Goal: Task Accomplishment & Management: Use online tool/utility

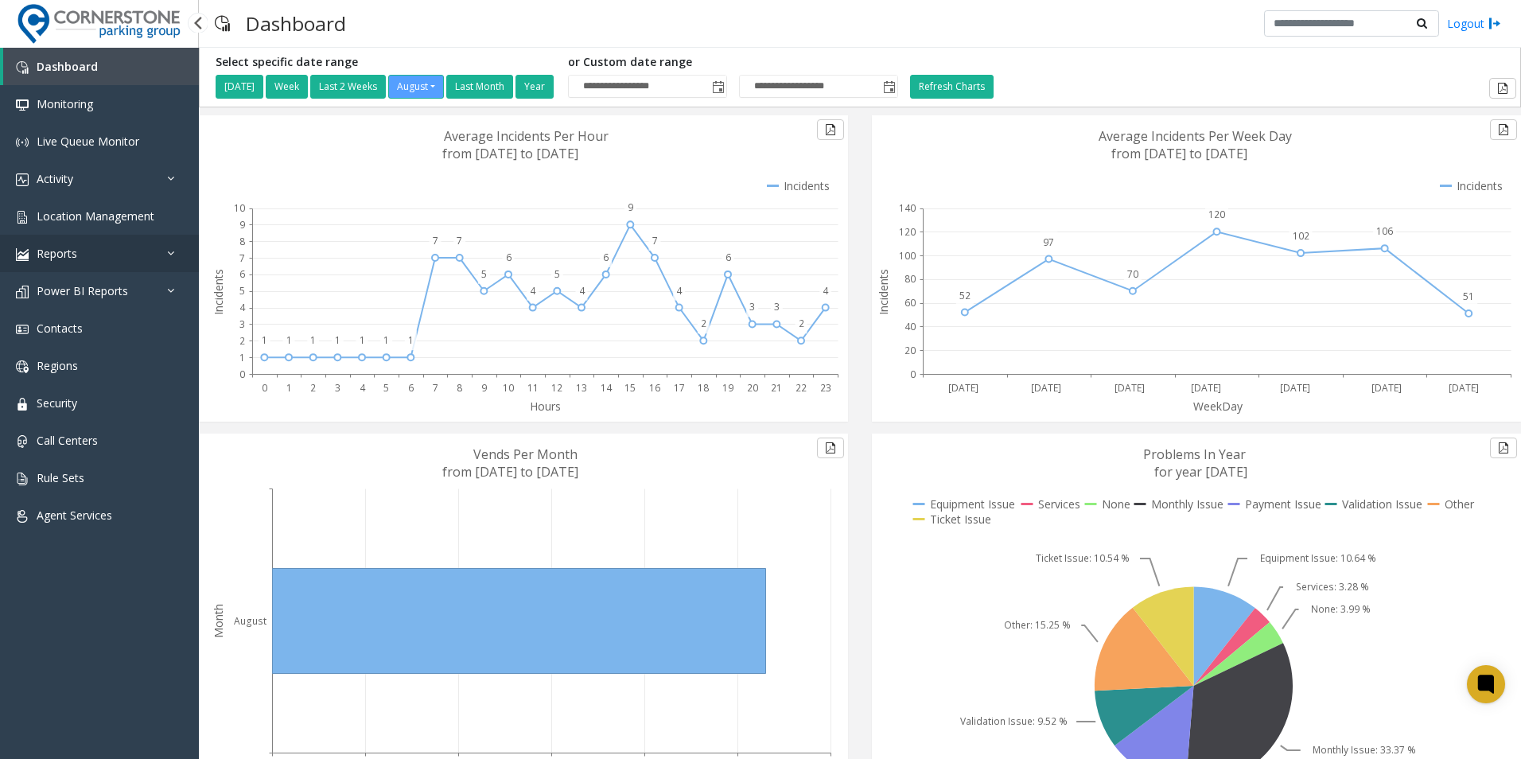
click at [129, 262] on link "Reports" at bounding box center [99, 253] width 199 height 37
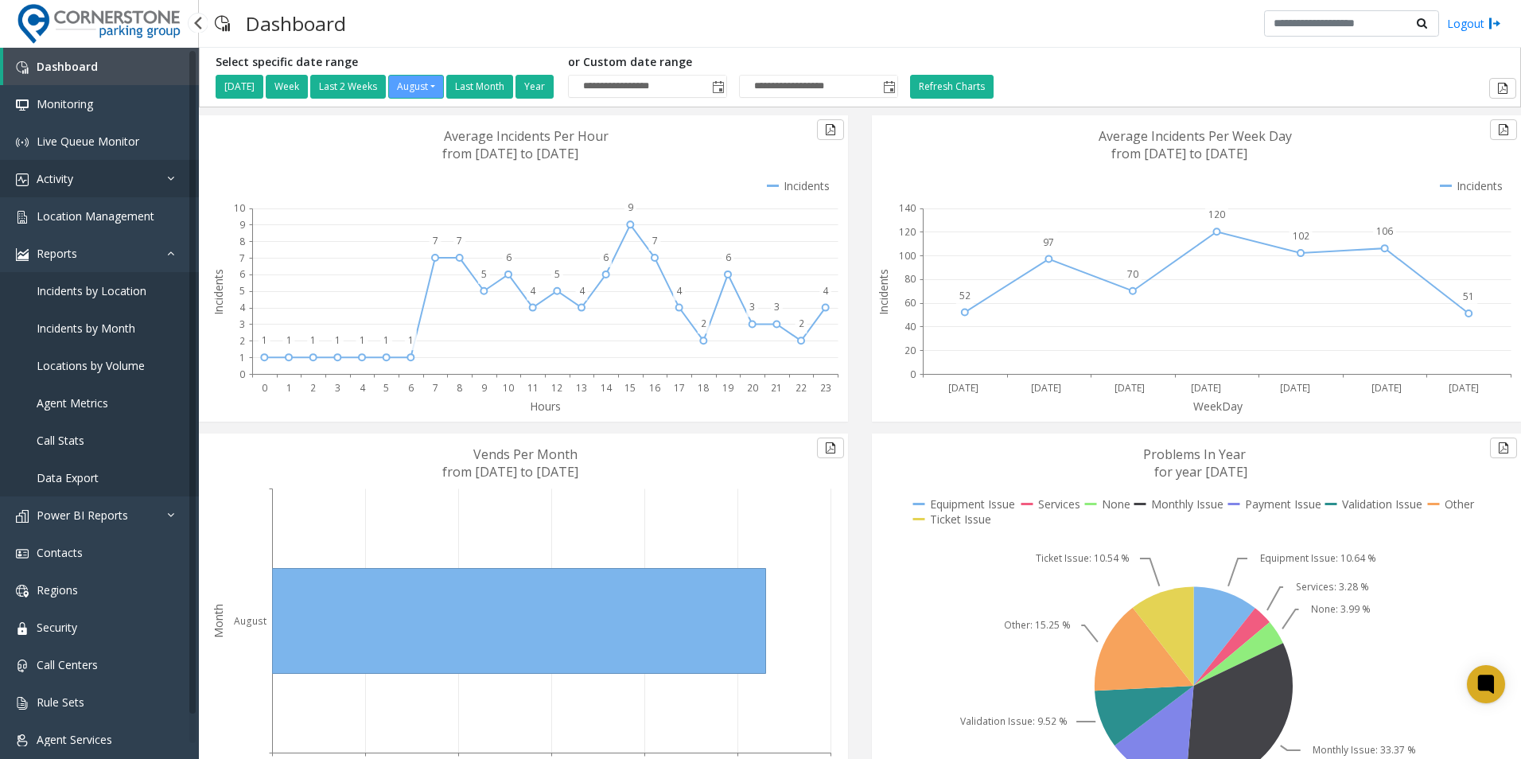
click at [120, 185] on link "Activity" at bounding box center [99, 178] width 199 height 37
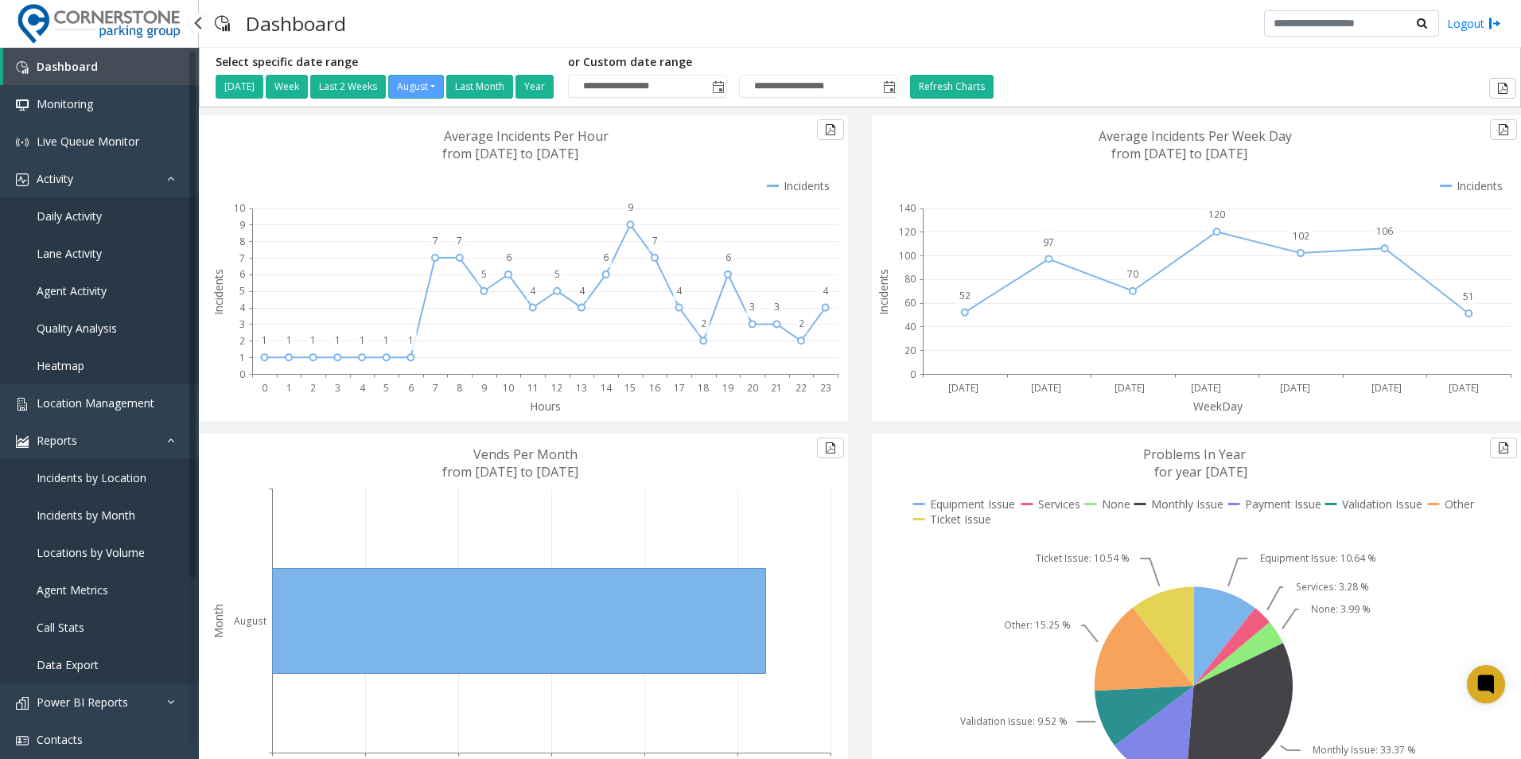
click at [112, 218] on link "Daily Activity" at bounding box center [99, 215] width 199 height 37
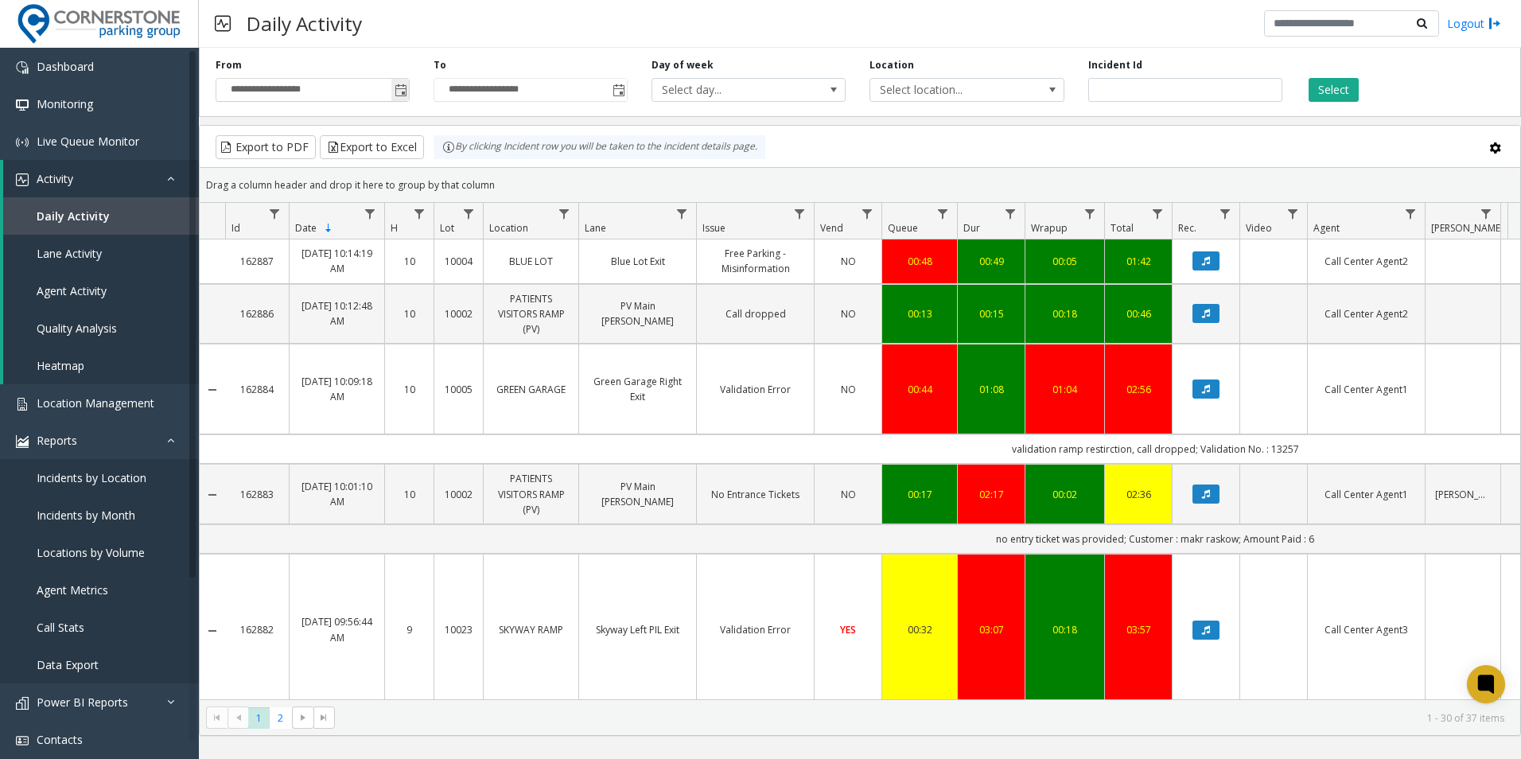
drag, startPoint x: 401, startPoint y: 89, endPoint x: 387, endPoint y: 99, distance: 17.2
click at [400, 89] on span "Toggle popup" at bounding box center [401, 90] width 13 height 13
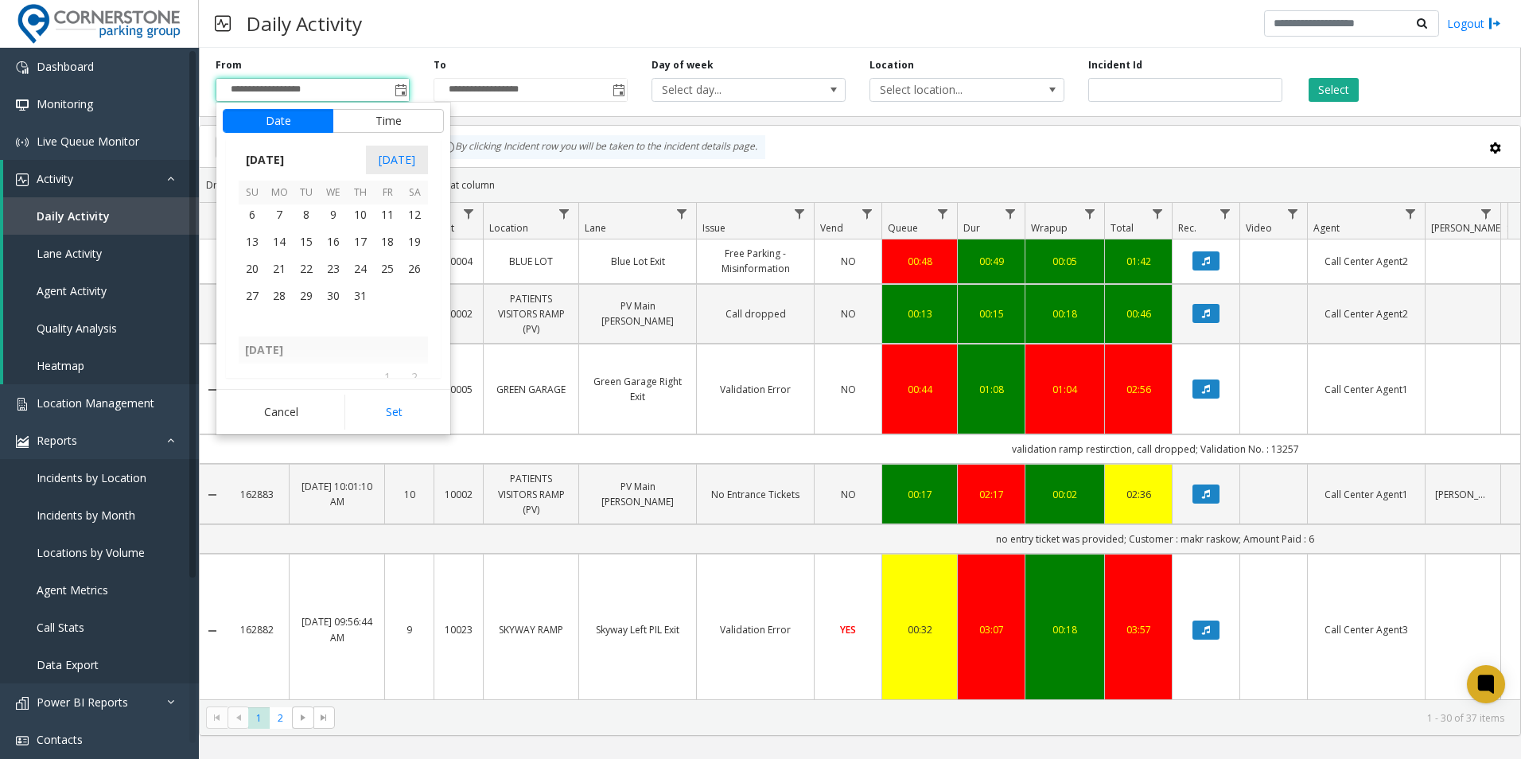
scroll to position [285044, 0]
click at [312, 264] on span "1" at bounding box center [306, 267] width 27 height 27
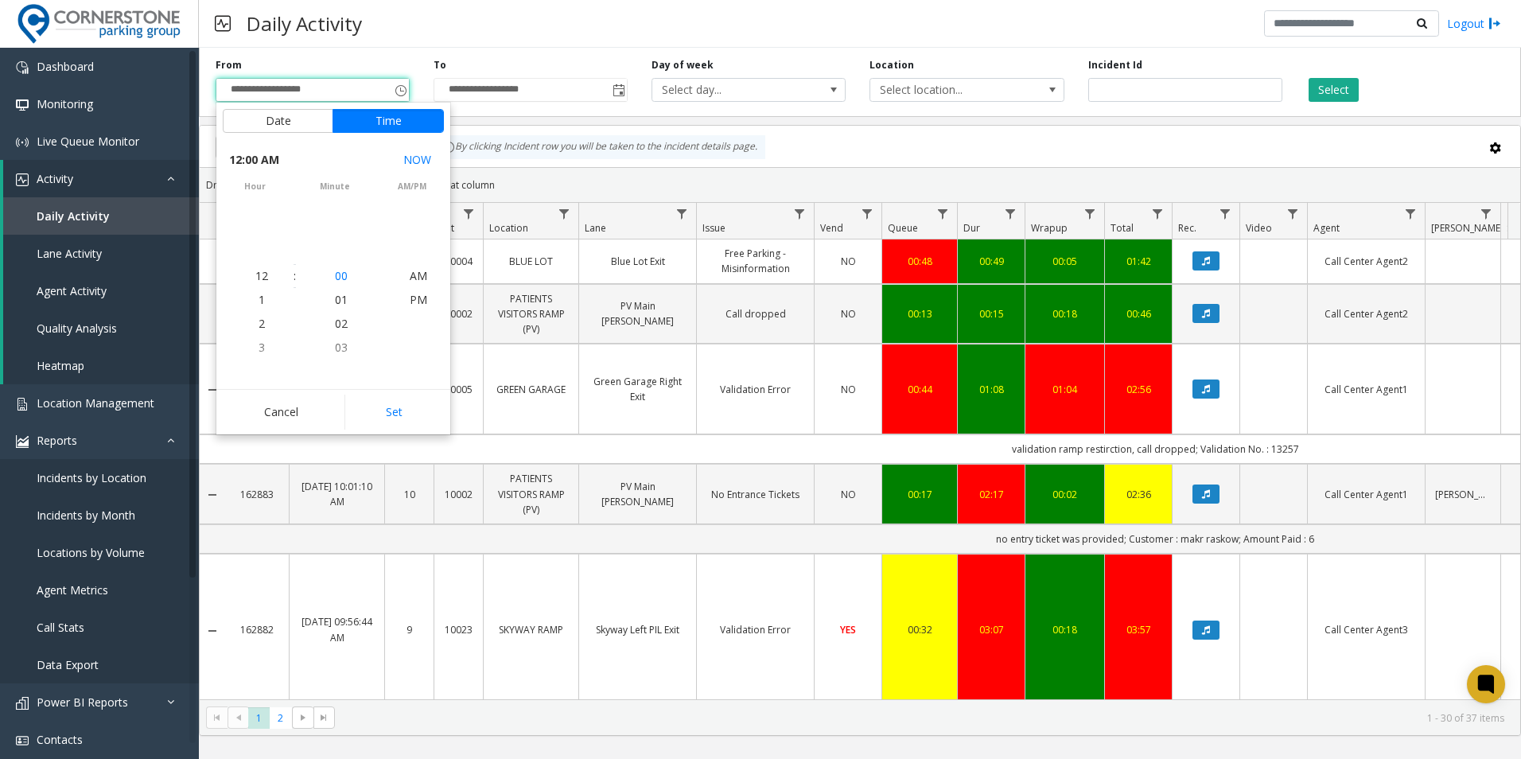
scroll to position [285093, 0]
click at [374, 412] on button "Set" at bounding box center [394, 412] width 100 height 35
type input "**********"
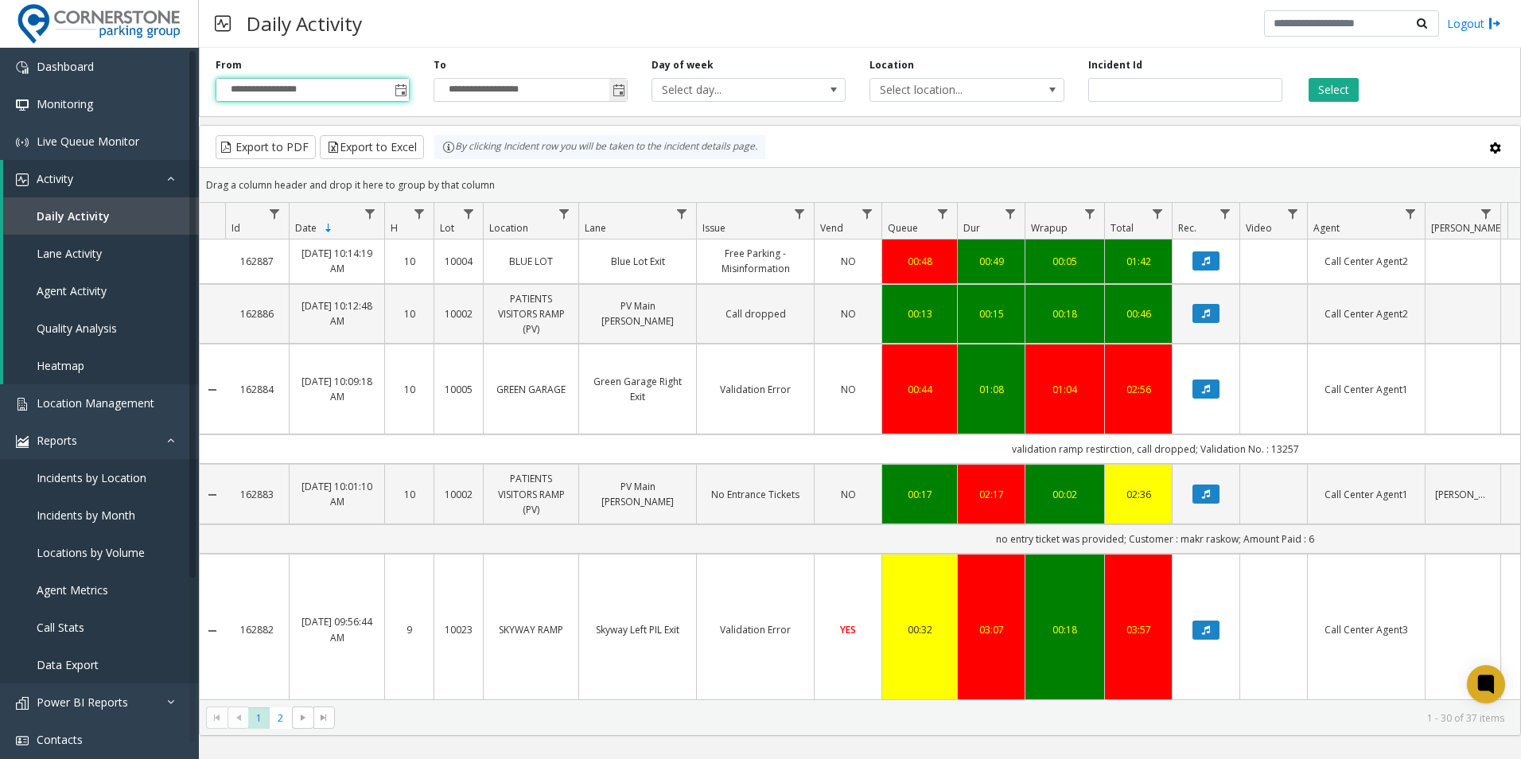
click at [614, 90] on span "Toggle popup" at bounding box center [618, 90] width 13 height 13
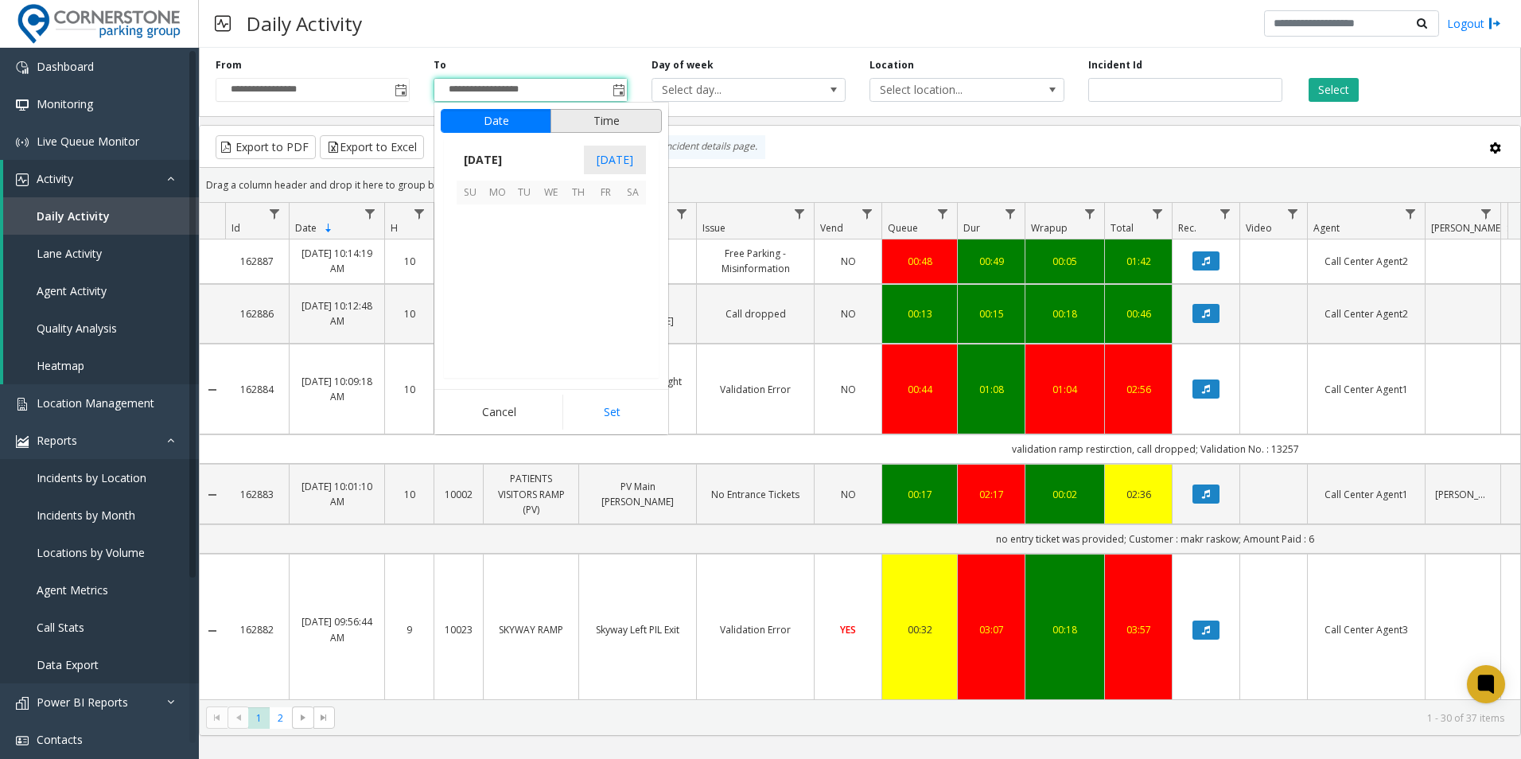
scroll to position [24, 0]
click at [568, 297] on span "31" at bounding box center [578, 295] width 27 height 27
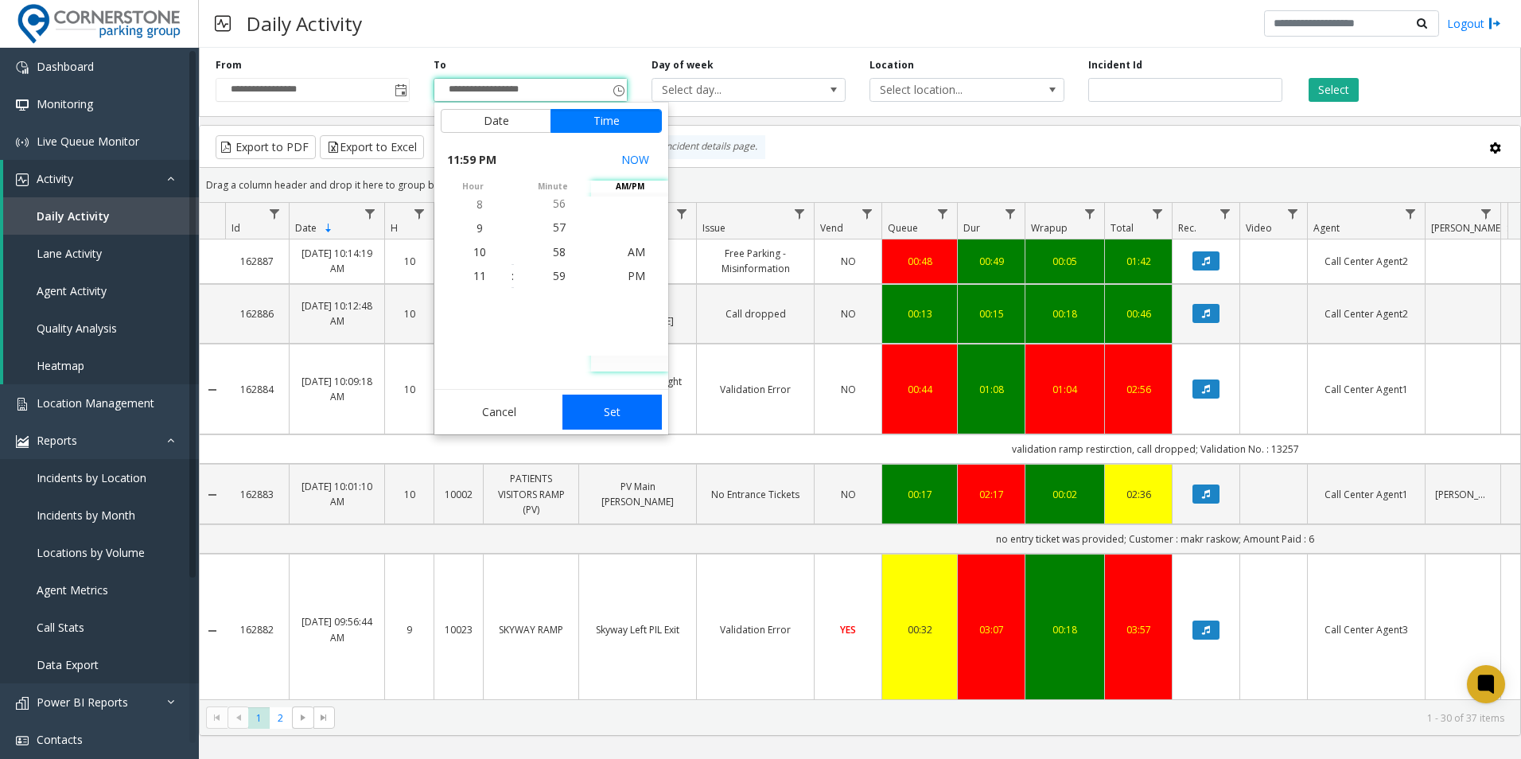
click at [624, 411] on button "Set" at bounding box center [612, 412] width 100 height 35
type input "**********"
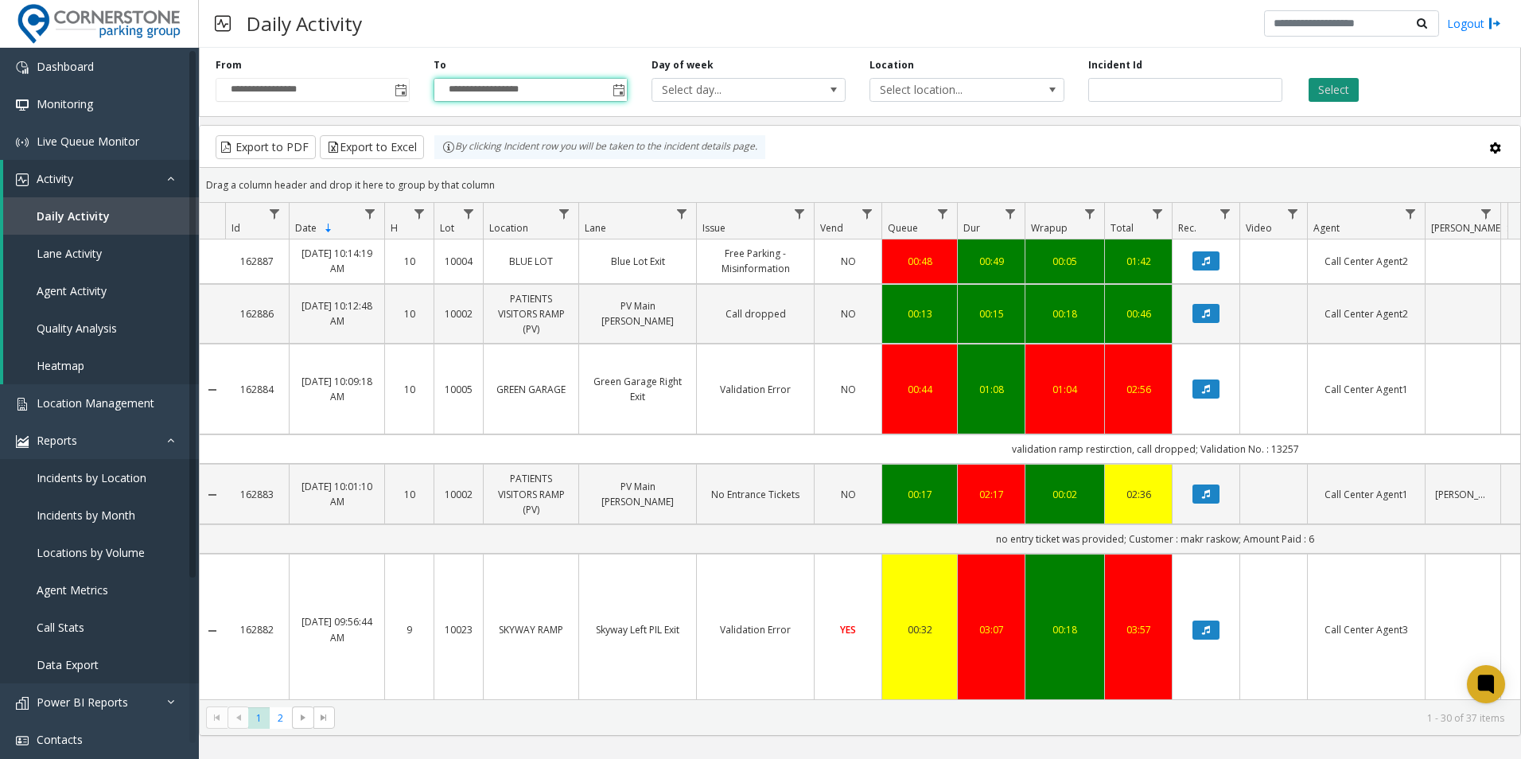
click at [1328, 99] on button "Select" at bounding box center [1333, 90] width 50 height 24
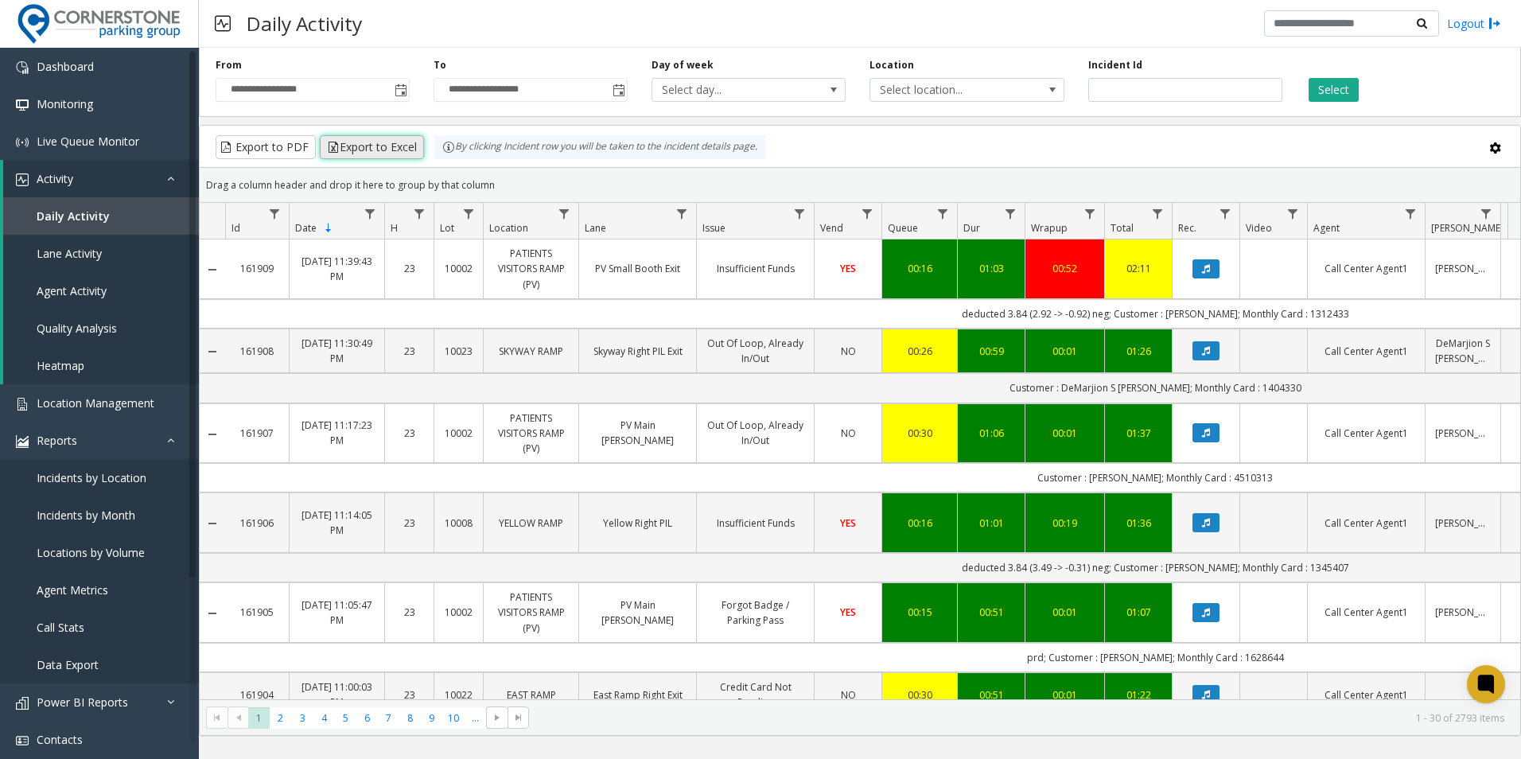
click at [383, 146] on button "Export to Excel" at bounding box center [372, 147] width 104 height 24
click at [882, 135] on div "Export to PDF Export to Excel By clicking Incident row you will be taken to the…" at bounding box center [859, 147] width 1293 height 24
click at [795, 213] on span "Data table" at bounding box center [799, 214] width 13 height 13
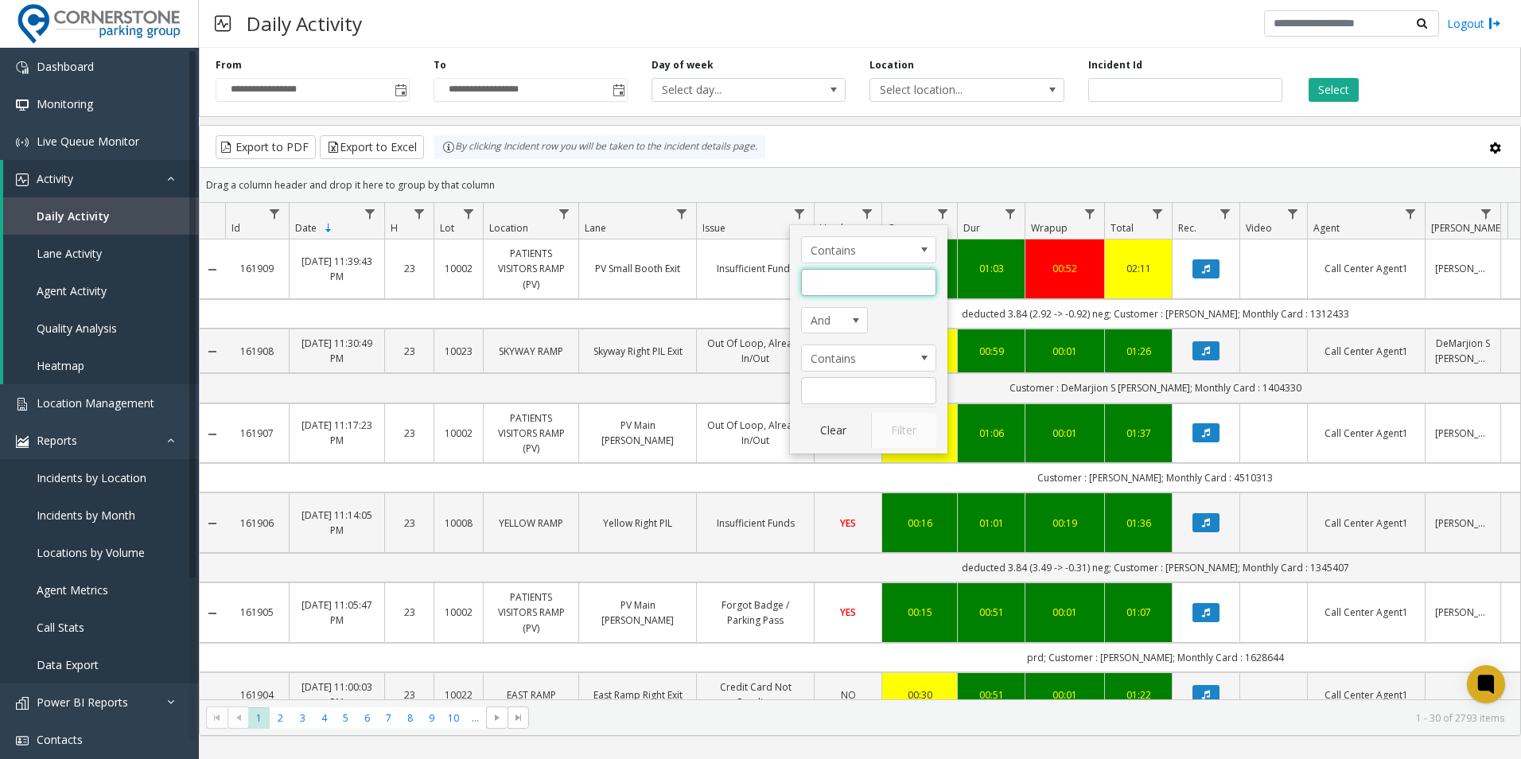
click at [817, 293] on input "Issue Filter" at bounding box center [868, 282] width 135 height 27
type input "**********"
click button "Filter" at bounding box center [903, 430] width 65 height 35
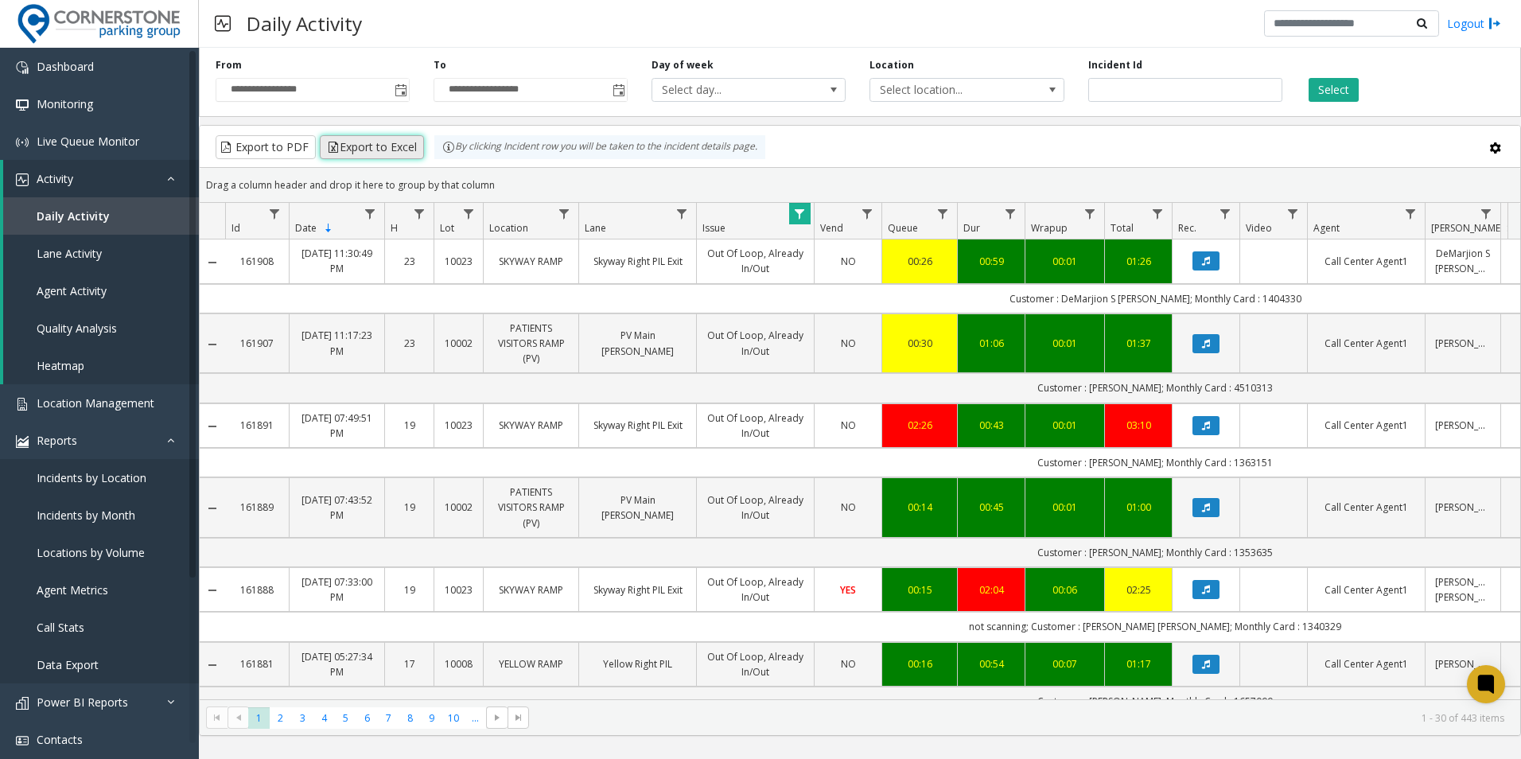
click at [376, 146] on button "Export to Excel" at bounding box center [372, 147] width 104 height 24
